Goal: Find specific page/section: Find specific page/section

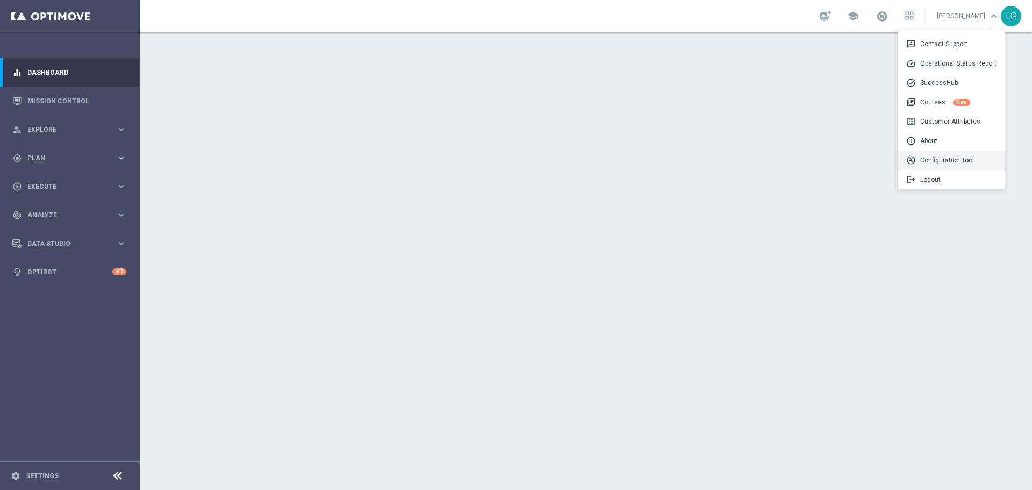
click at [949, 155] on div "build_circle Configuration Tool" at bounding box center [950, 159] width 107 height 19
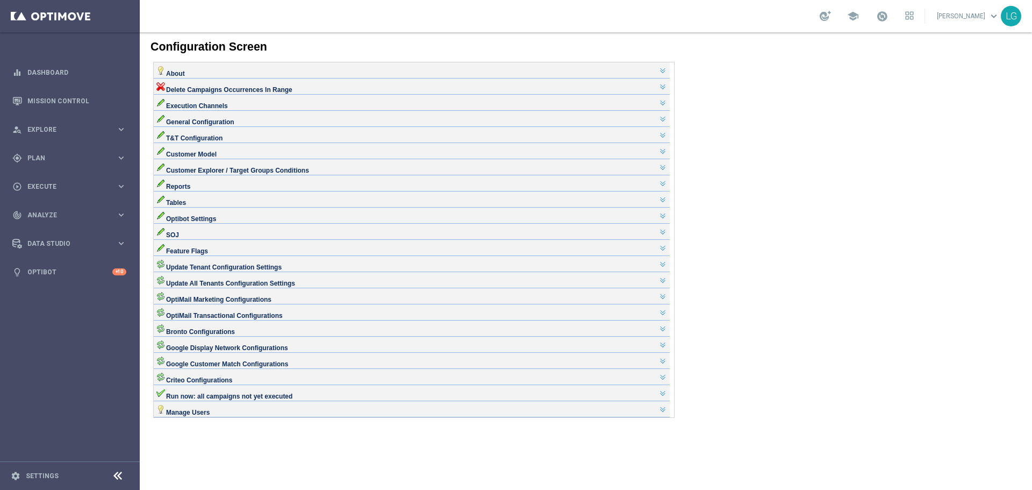
click at [305, 186] on div "Reports" at bounding box center [411, 182] width 511 height 9
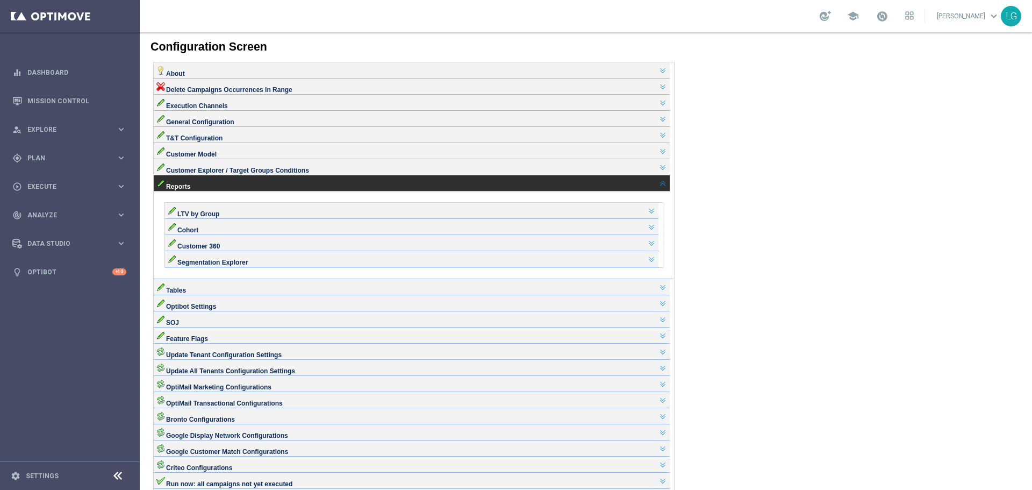
click at [314, 290] on div "Tables" at bounding box center [411, 286] width 511 height 9
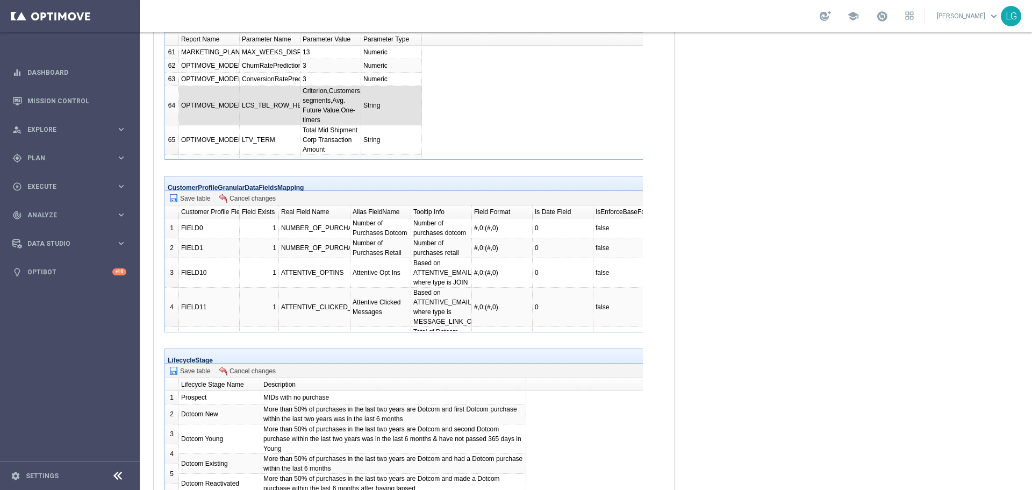
scroll to position [967, 0]
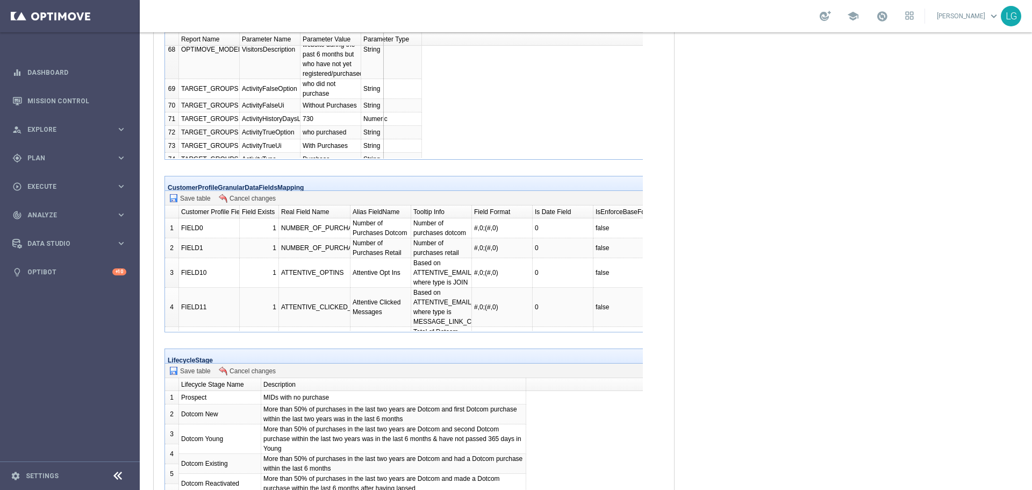
drag, startPoint x: 307, startPoint y: 96, endPoint x: 383, endPoint y: 99, distance: 75.8
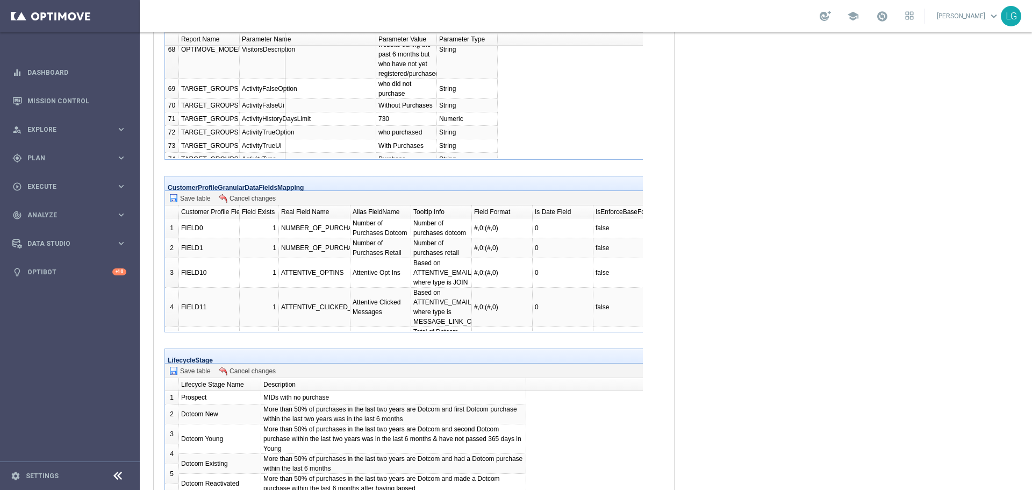
drag, startPoint x: 279, startPoint y: 96, endPoint x: 288, endPoint y: 95, distance: 8.7
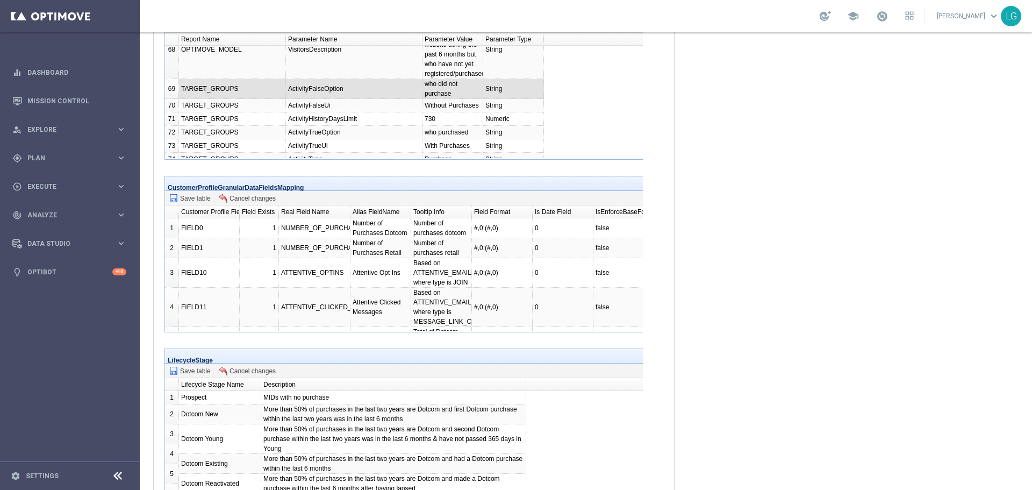
scroll to position [0, 0]
